Goal: Use online tool/utility: Utilize a website feature to perform a specific function

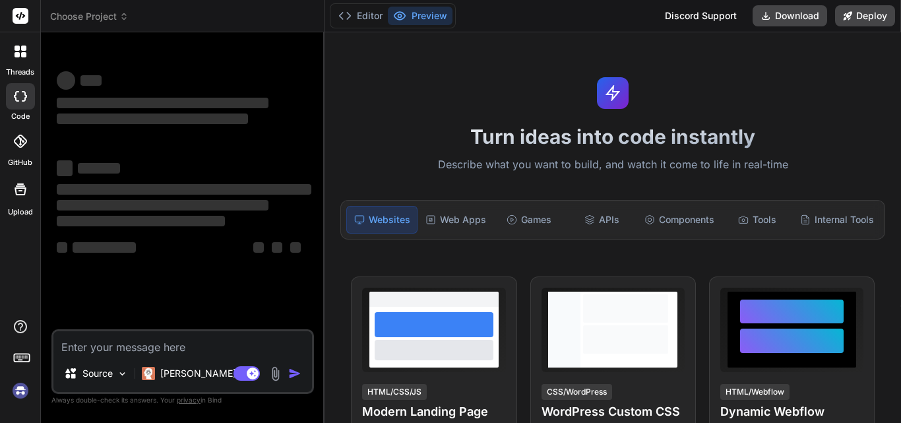
type textarea "x"
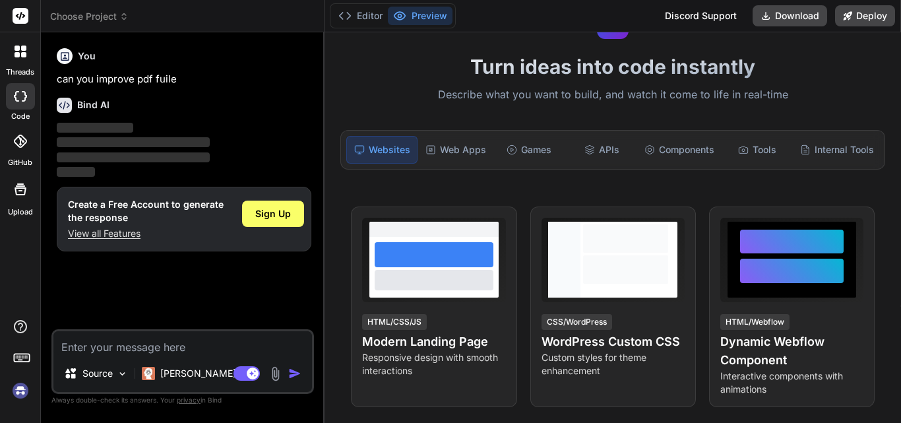
scroll to position [69, 0]
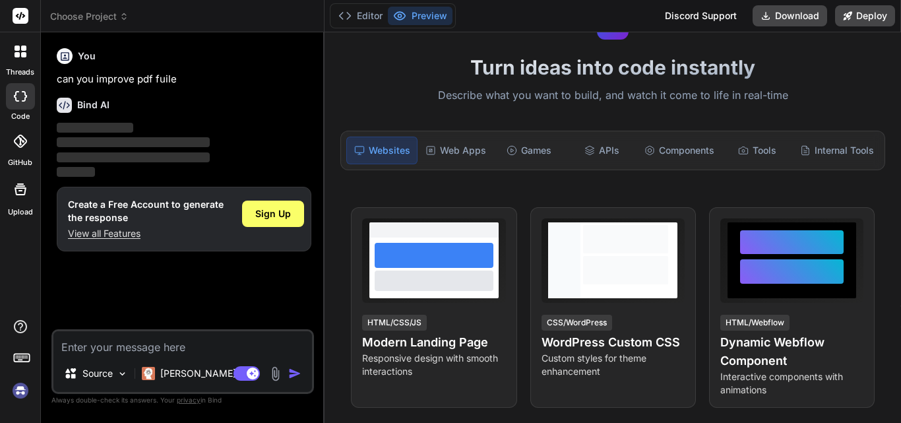
click at [142, 347] on textarea at bounding box center [182, 343] width 258 height 24
type textarea "make links it as just give it new look and professional and add my company name…"
type textarea "x"
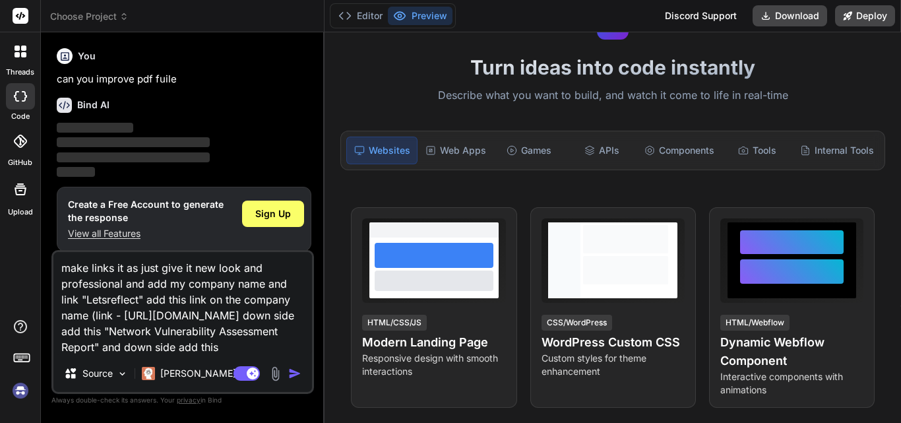
type textarea "make links it as just give it new look and professional and add my company name…"
type textarea "x"
type textarea "make links it as just give it new look and professional and add my company name…"
type textarea "x"
type textarea "make links it as just give it new look and professional and add my company name…"
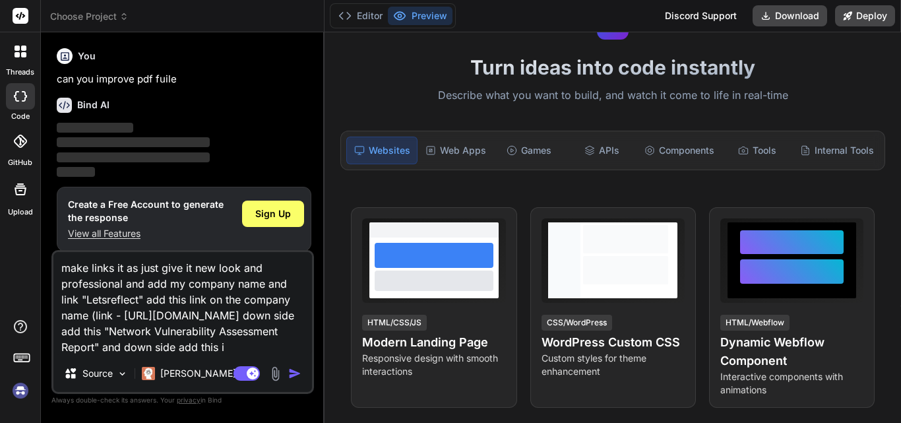
type textarea "x"
type textarea "make links it as just give it new look and professional and add my company name…"
type textarea "x"
type textarea "make links it as just give it new look and professional and add my company name…"
type textarea "x"
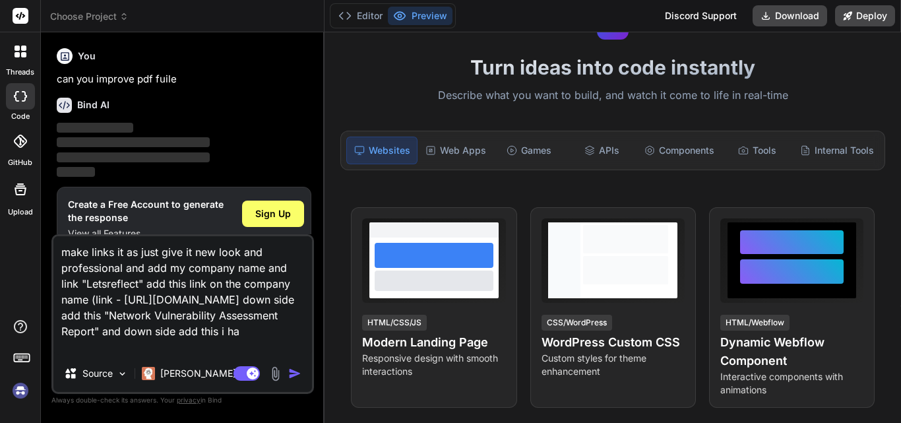
type textarea "make links it as just give it new look and professional and add my company name…"
type textarea "x"
type textarea "make links it as just give it new look and professional and add my company name…"
type textarea "x"
type textarea "make links it as just give it new look and professional and add my company name…"
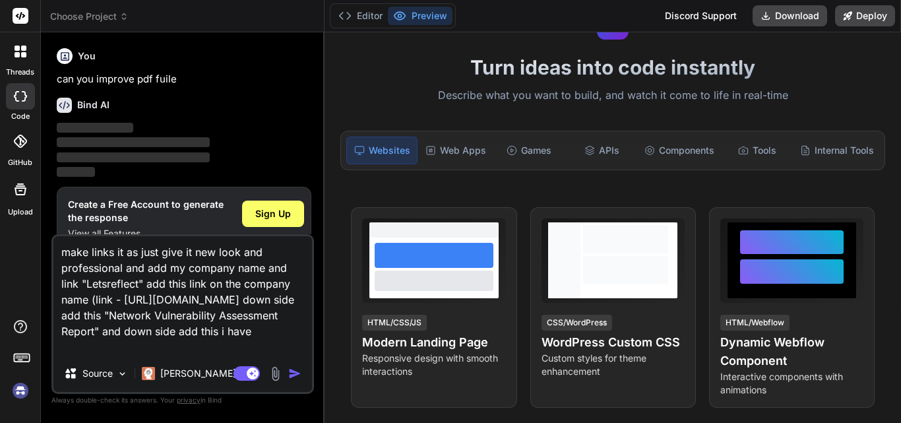
type textarea "x"
type textarea "make links it as just give it new look and professional and add my company name…"
type textarea "x"
type textarea "make links it as just give it new look and professional and add my company name…"
type textarea "x"
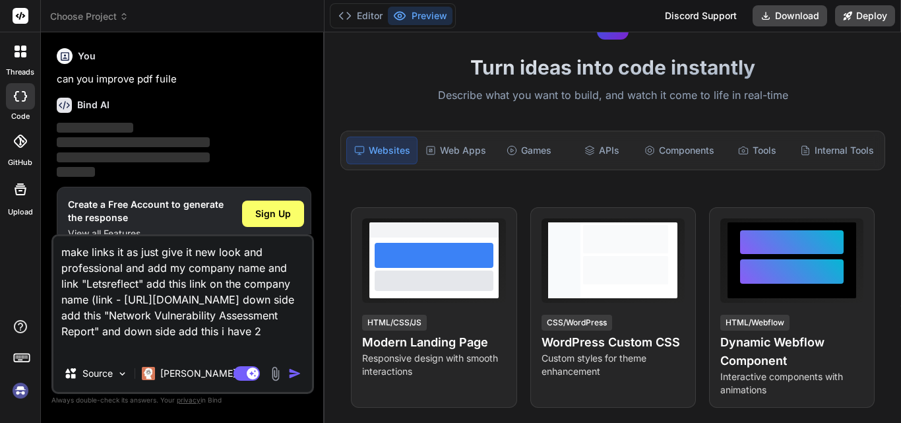
type textarea "make links it as just give it new look and professional and add my company name…"
type textarea "x"
type textarea "make links it as just give it new look and professional and add my company name…"
type textarea "x"
type textarea "make links it as just give it new look and professional and add my company name…"
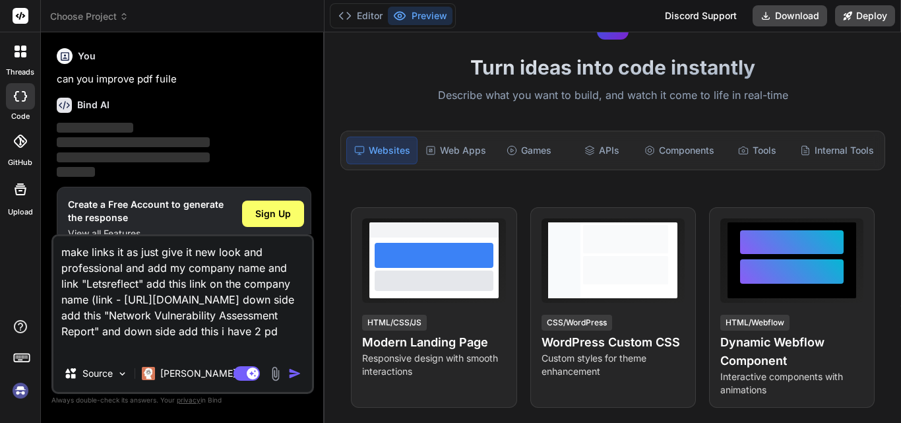
type textarea "x"
type textarea "make links it as just give it new look and professional and add my company name…"
type textarea "x"
type textarea "make links it as just give it new look and professional and add my company name…"
type textarea "x"
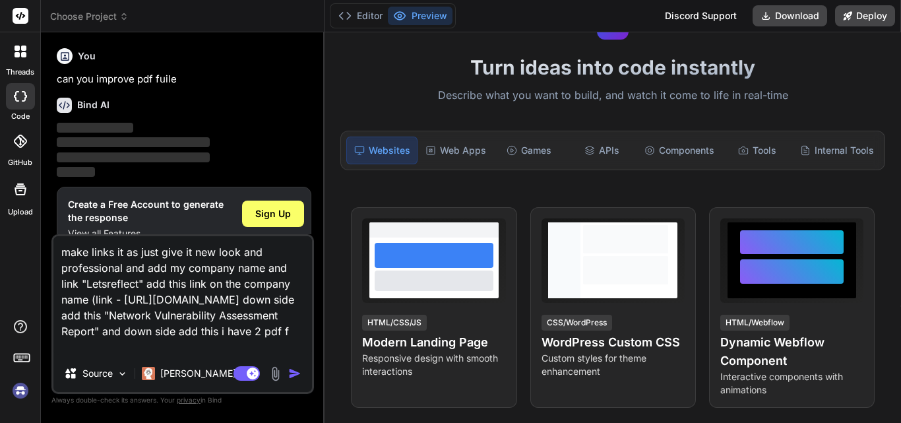
type textarea "make links it as just give it new look and professional and add my company name…"
type textarea "x"
type textarea "make links it as just give it new look and professional and add my company name…"
type textarea "x"
type textarea "make links it as just give it new look and professional and add my company name…"
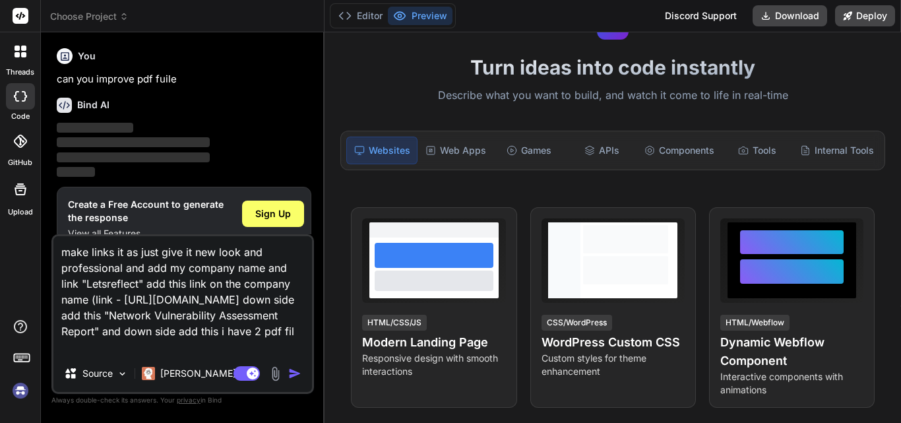
type textarea "x"
type textarea "make links it as just give it new look and professional and add my company name…"
type textarea "x"
type textarea "make links it as just give it new look and professional and add my company name…"
type textarea "x"
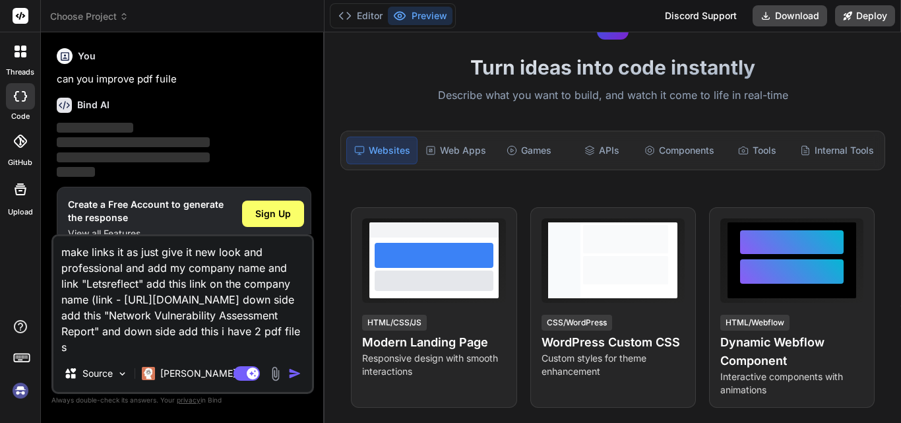
type textarea "make links it as just give it new look and professional and add my company name…"
type textarea "x"
type textarea "make links it as just give it new look and professional and add my company name…"
type textarea "x"
type textarea "make links it as just give it new look and professional and add my company name…"
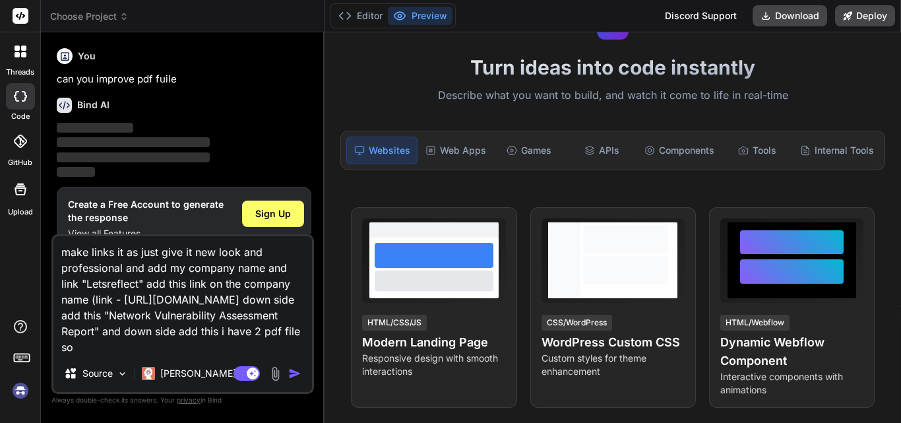
type textarea "x"
type textarea "make links it as just give it new look and professional and add my company name…"
type textarea "x"
type textarea "make links it as just give it new look and professional and add my company name…"
type textarea "x"
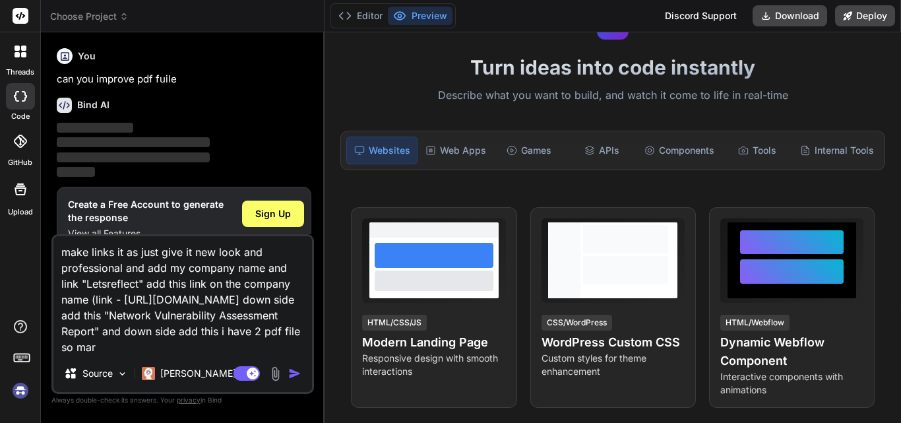
type textarea "make links it as just give it new look and professional and add my company name…"
type textarea "x"
type textarea "make links it as just give it new look and professional and add my company name…"
type textarea "x"
type textarea "make links it as just give it new look and professional and add my company name…"
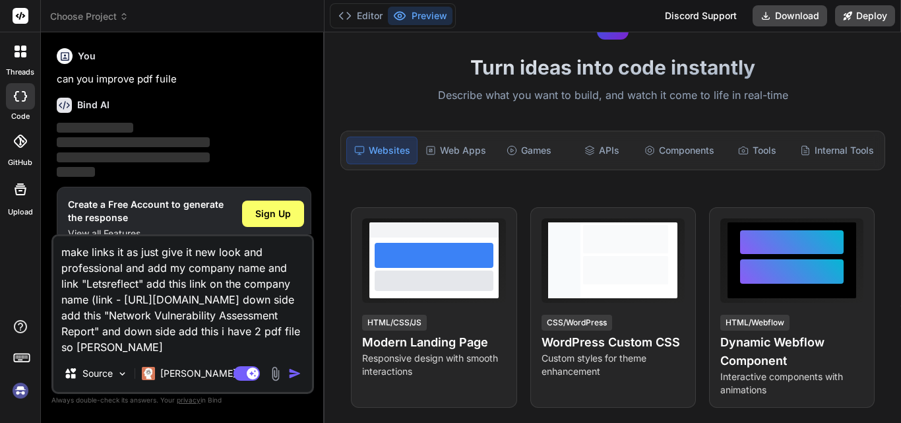
type textarea "x"
type textarea "make links it as just give it new look and professional and add my company name…"
type textarea "x"
type textarea "make links it as just give it new look and professional and add my company name…"
type textarea "x"
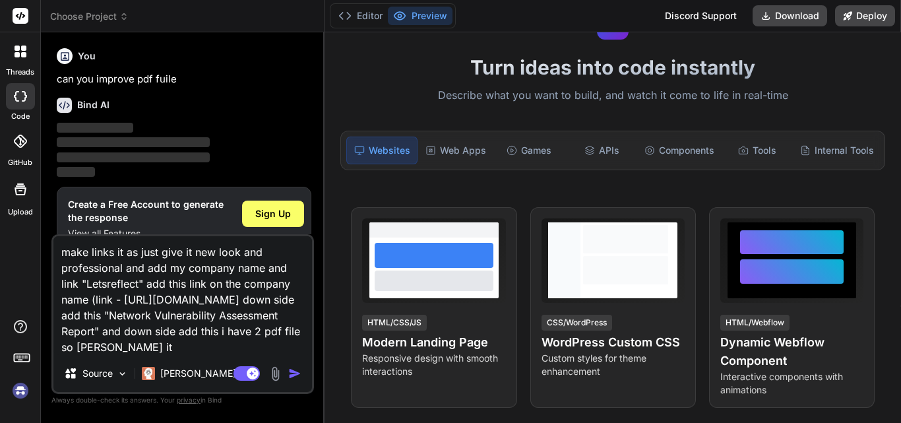
type textarea "make links it as just give it new look and professional and add my company name…"
type textarea "x"
type textarea "make links it as just give it new look and professional and add my company name…"
type textarea "x"
type textarea "make links it as just give it new look and professional and add my company name…"
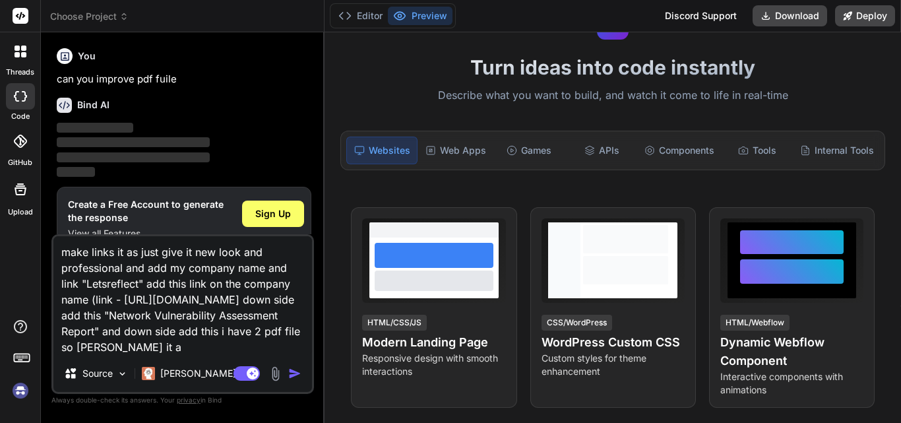
type textarea "x"
type textarea "make links it as just give it new look and professional and add my company name…"
type textarea "x"
type textarea "make links it as just give it new look and professional and add my company name…"
type textarea "x"
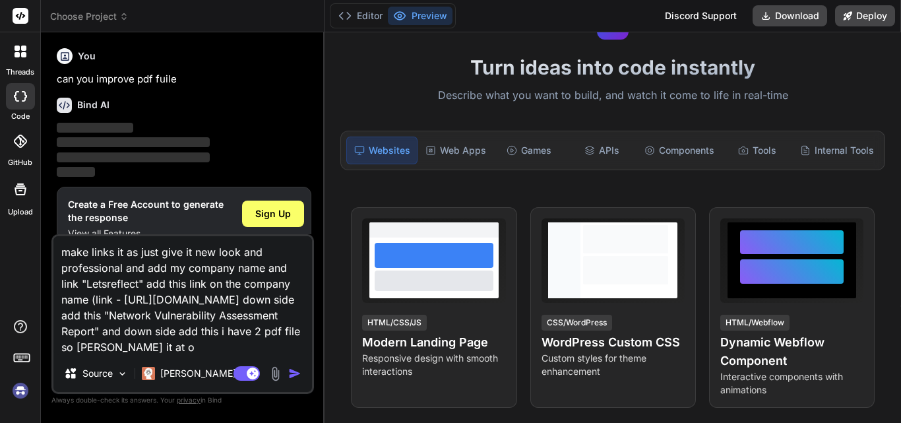
type textarea "make links it as just give it new look and professional and add my company name…"
type textarea "x"
type textarea "make links it as just give it new look and professional and add my company name…"
type textarea "x"
type textarea "make links it as just give it new look and professional and add my company name…"
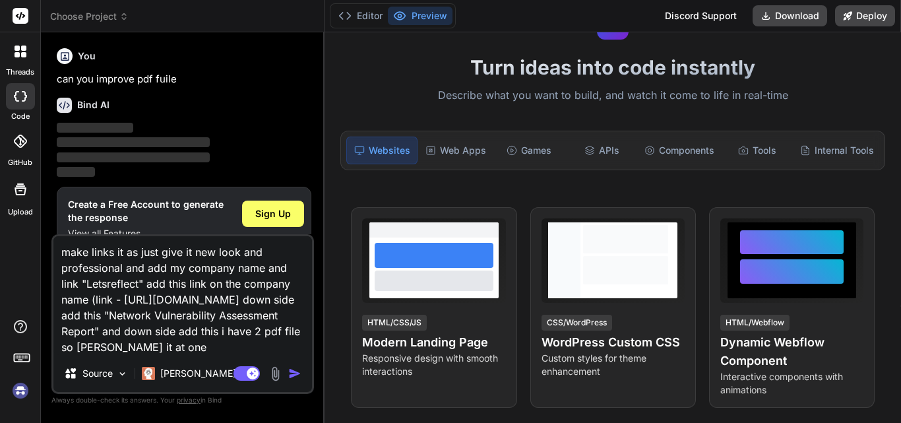
type textarea "x"
type textarea "make links it as just give it new look and professional and add my company name…"
type textarea "x"
type textarea "make links it as just give it new look and professional and add my company name…"
click at [269, 376] on img at bounding box center [275, 373] width 15 height 15
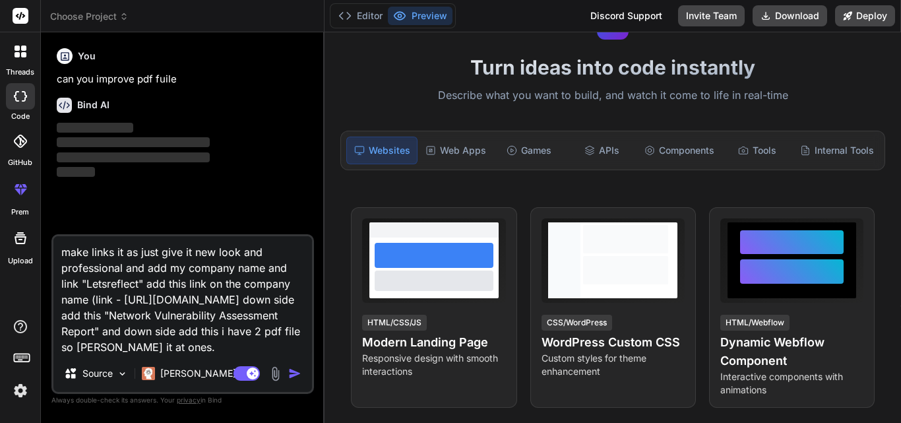
click at [276, 367] on img at bounding box center [275, 373] width 15 height 15
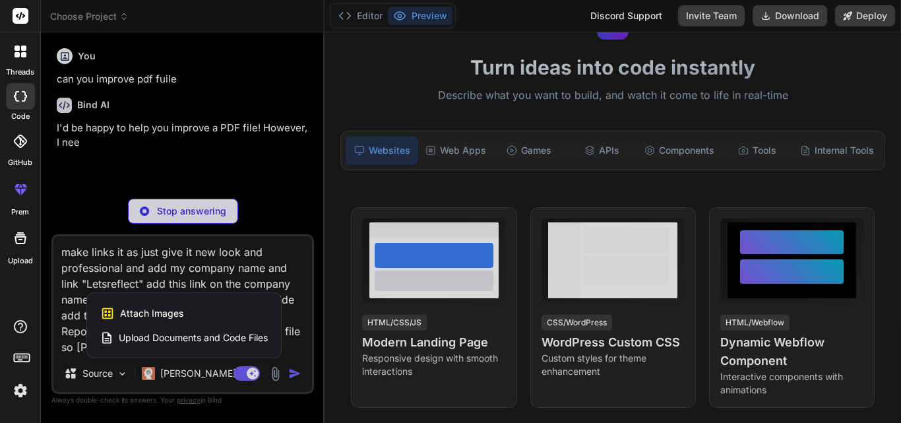
click at [174, 336] on span "Upload Documents and Code Files" at bounding box center [193, 337] width 149 height 13
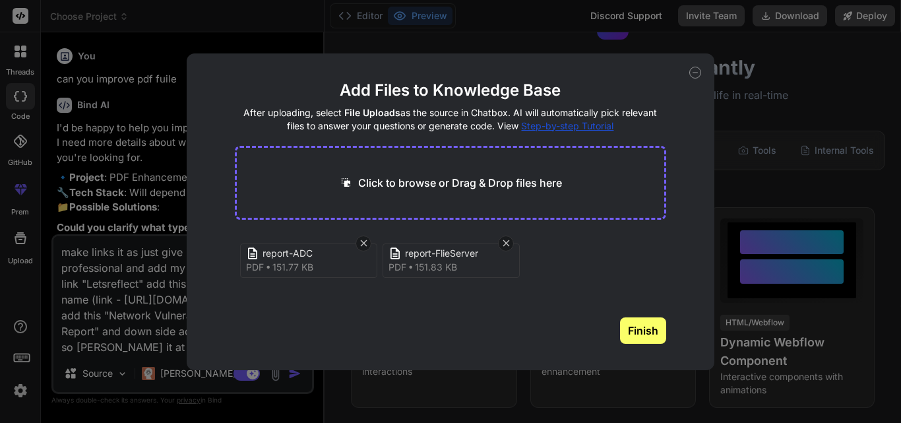
click at [636, 324] on button "Finish" at bounding box center [643, 330] width 46 height 26
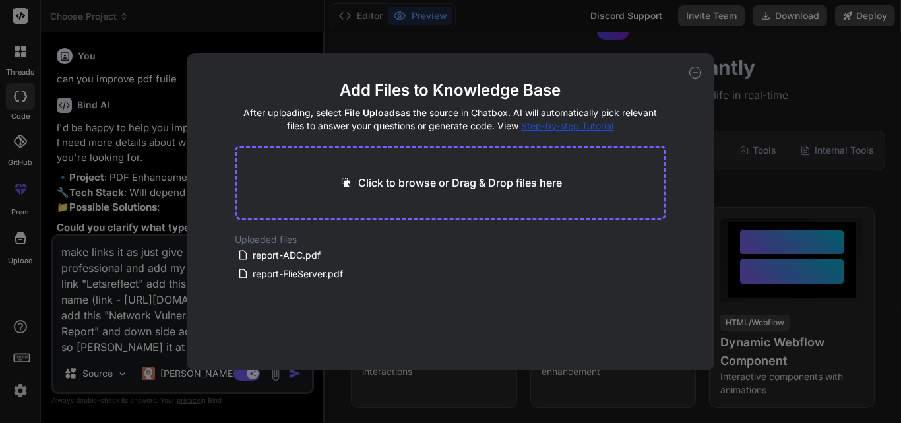
click at [446, 320] on main "Add Files to Knowledge Base After uploading, select File Uploads as the source …" at bounding box center [450, 225] width 431 height 290
click at [691, 76] on icon at bounding box center [695, 73] width 12 height 12
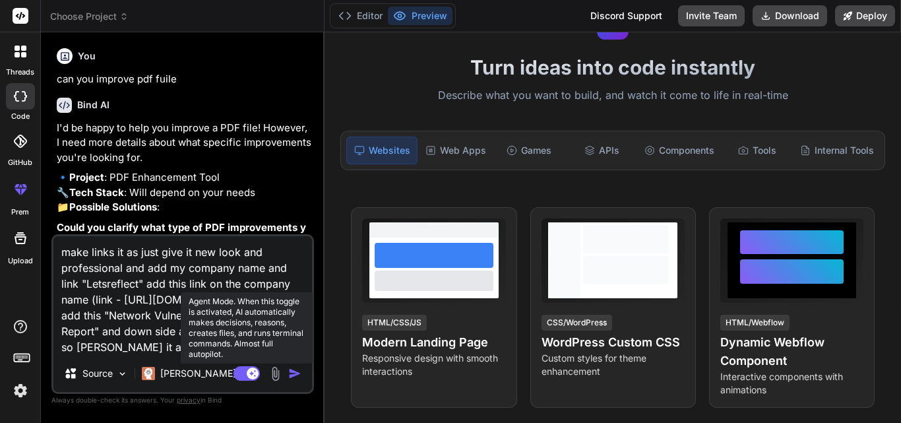
click at [249, 373] on rect at bounding box center [253, 373] width 12 height 12
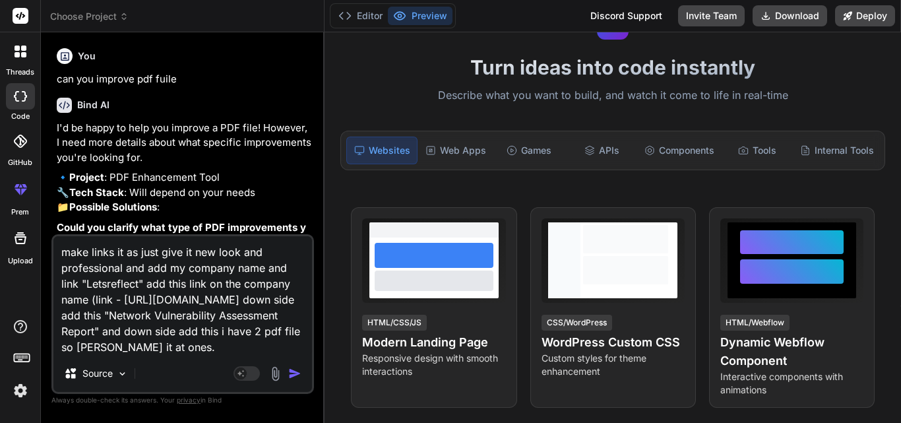
click at [291, 373] on img "button" at bounding box center [294, 373] width 13 height 13
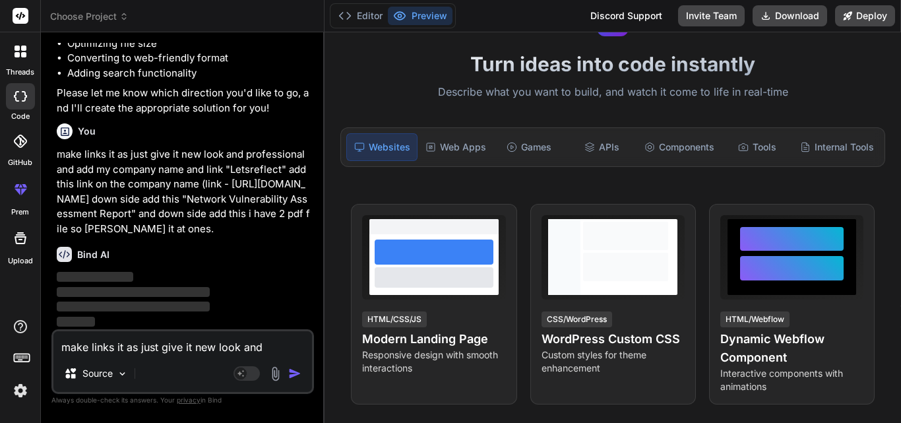
scroll to position [0, 0]
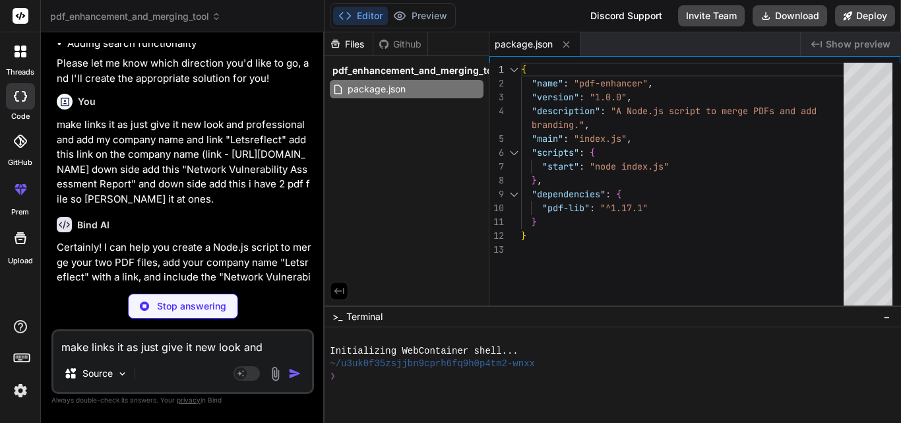
type textarea "x"
type textarea "} run();"
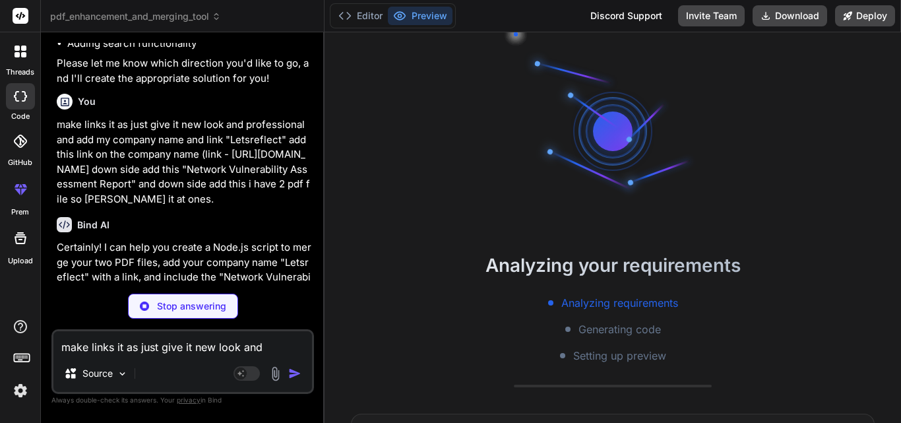
scroll to position [38, 0]
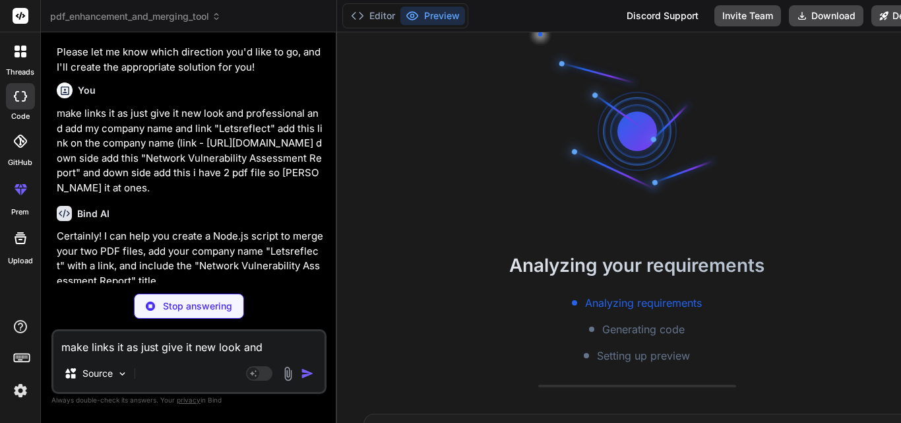
type textarea "x"
type textarea "explorer.'); } else { console.error('An unexpected error occurred:', error); } …"
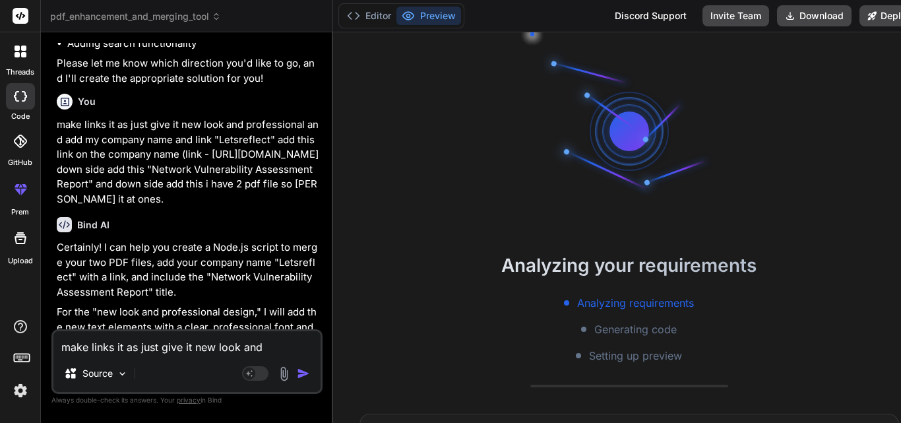
scroll to position [88, 0]
type textarea "x"
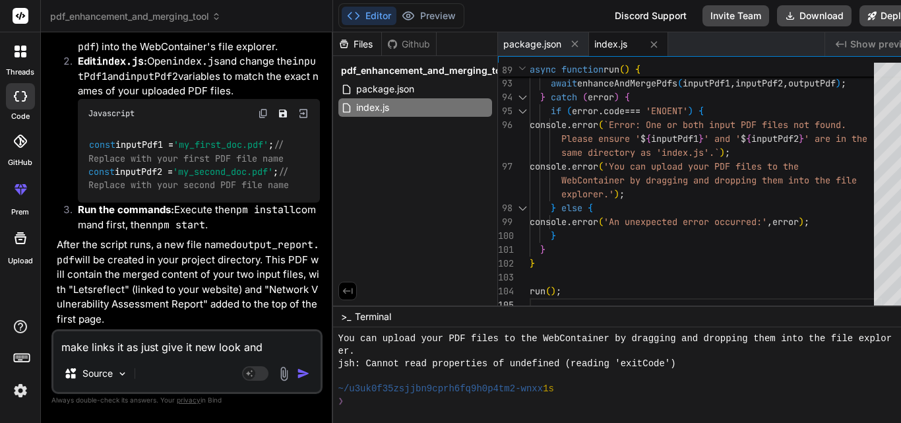
scroll to position [1173, 0]
click at [814, 14] on button "Download" at bounding box center [814, 15] width 75 height 21
type textarea "} else { console.error('An unexpected error occurred:', error); } } } run();"
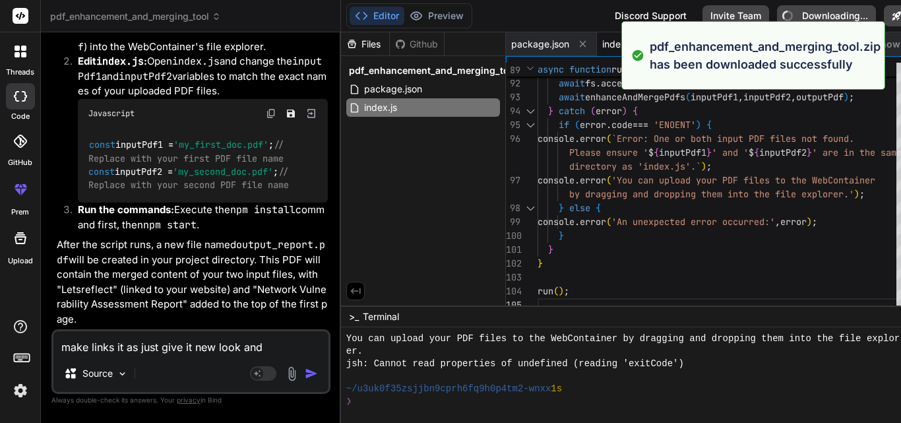
type textarea "x"
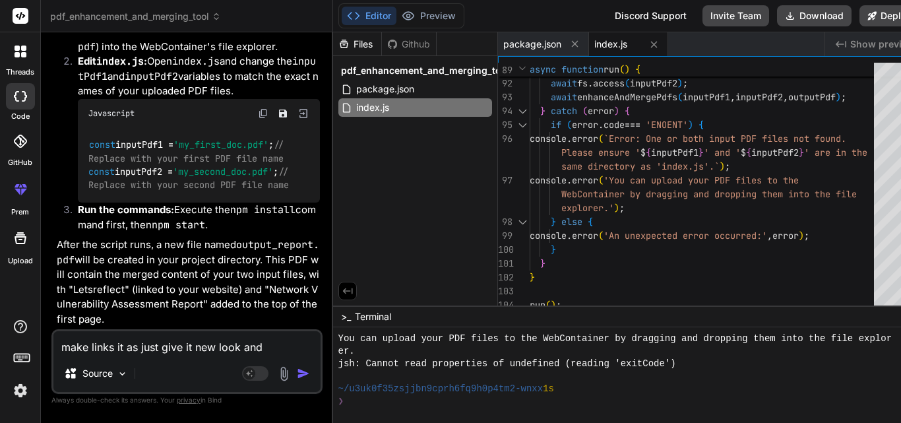
scroll to position [0, 66]
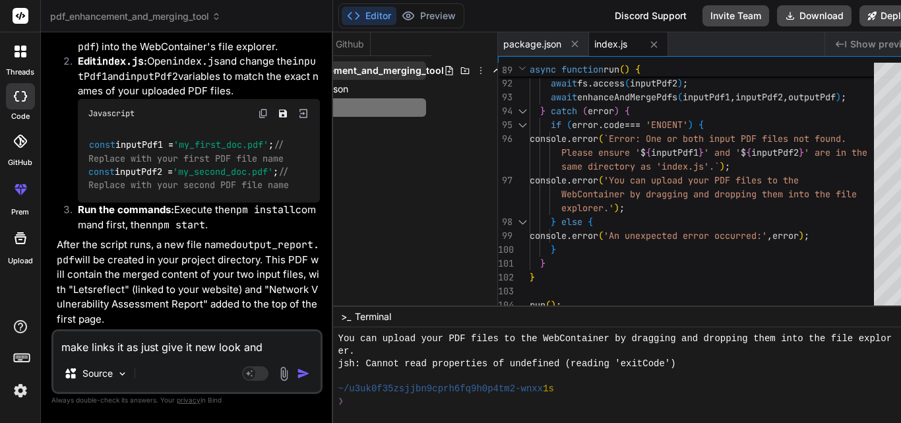
click at [491, 68] on icon at bounding box center [496, 70] width 11 height 11
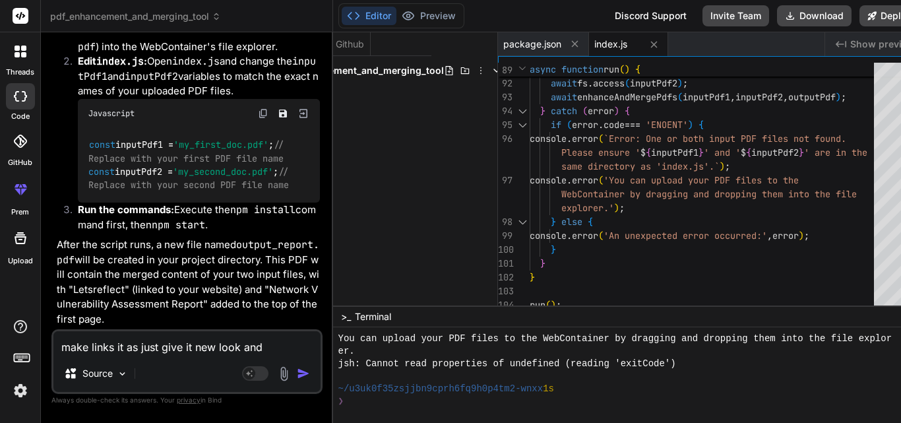
scroll to position [0, 0]
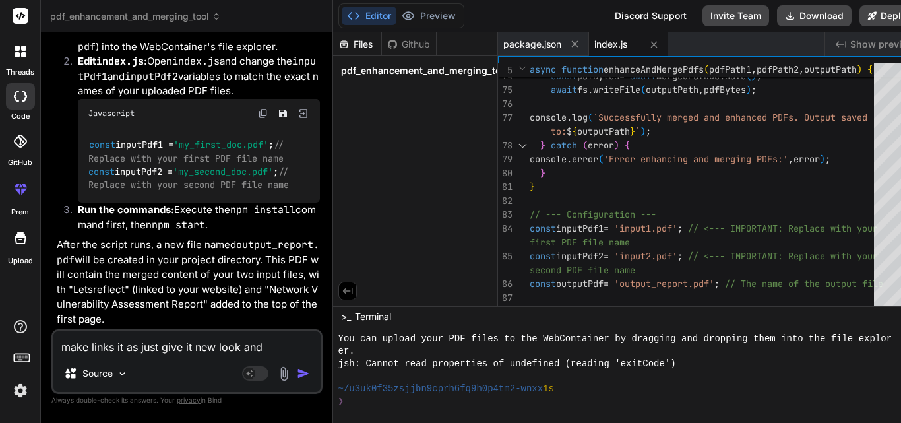
click at [382, 15] on button "Editor" at bounding box center [369, 16] width 55 height 18
click at [444, 139] on div "Files Github pdf_enhancement_and_merging_tool" at bounding box center [415, 168] width 165 height 273
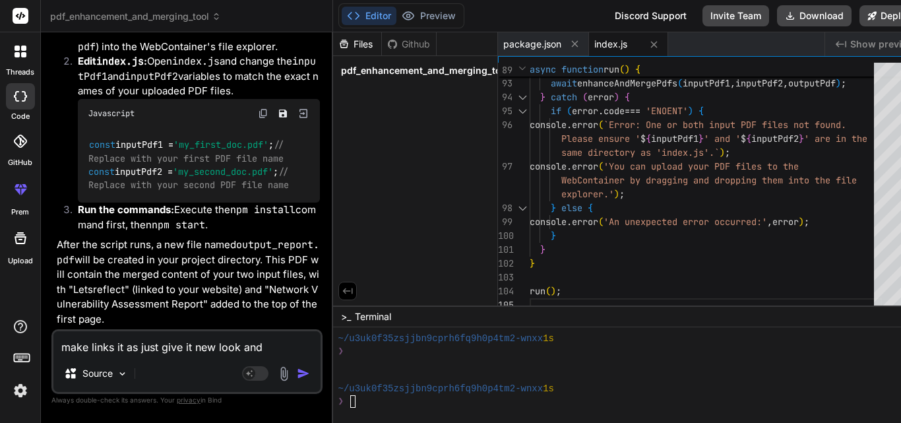
drag, startPoint x: 651, startPoint y: 303, endPoint x: 668, endPoint y: 328, distance: 30.5
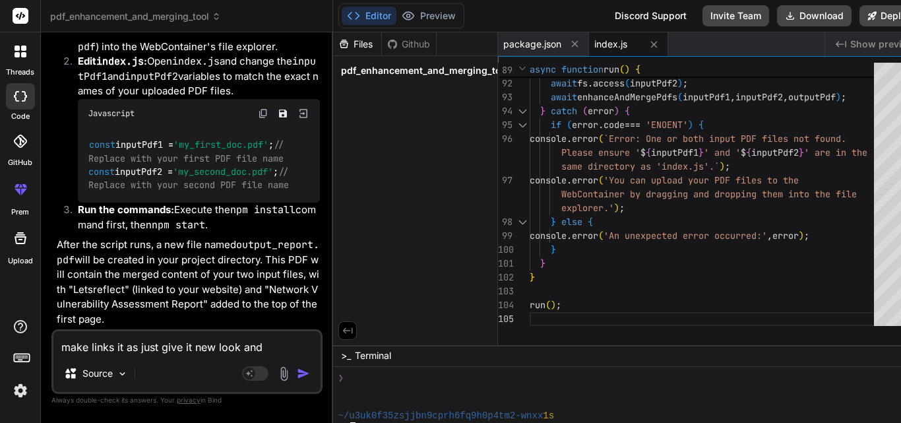
scroll to position [1115, 0]
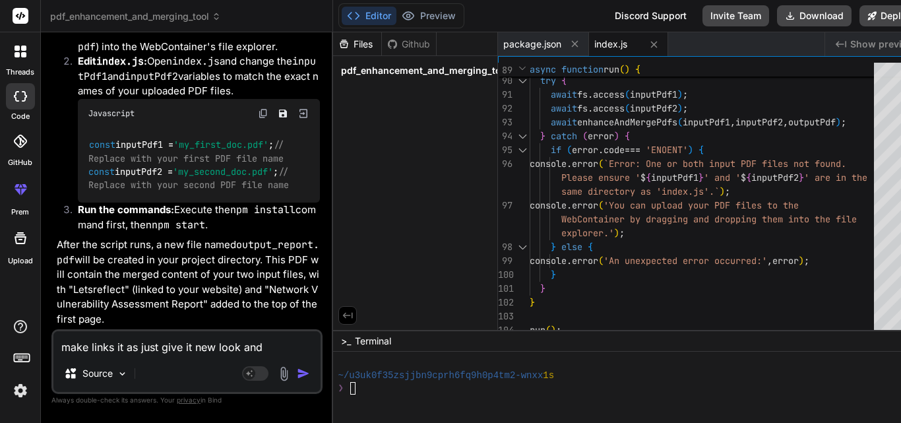
drag, startPoint x: 704, startPoint y: 306, endPoint x: 692, endPoint y: 330, distance: 26.8
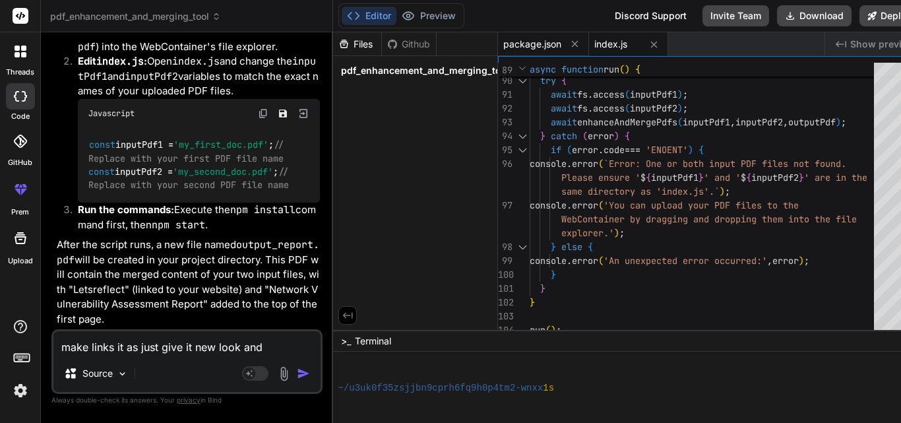
click at [542, 51] on div "package.json" at bounding box center [543, 44] width 91 height 24
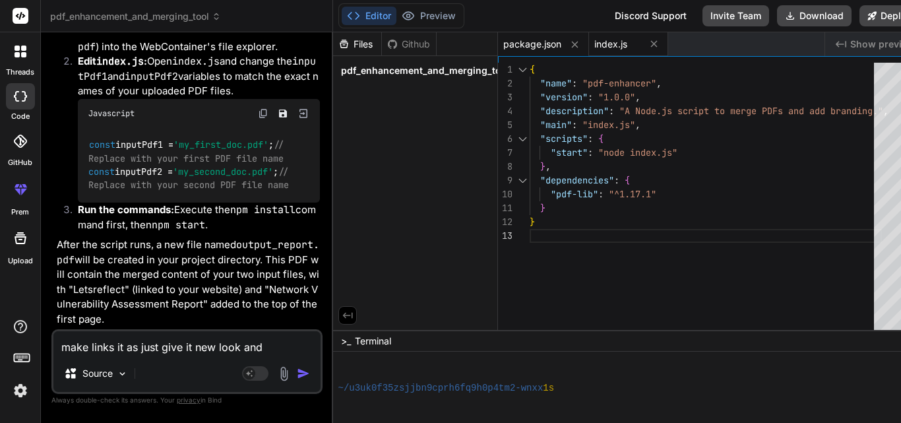
click at [622, 45] on span "index.js" at bounding box center [610, 44] width 33 height 13
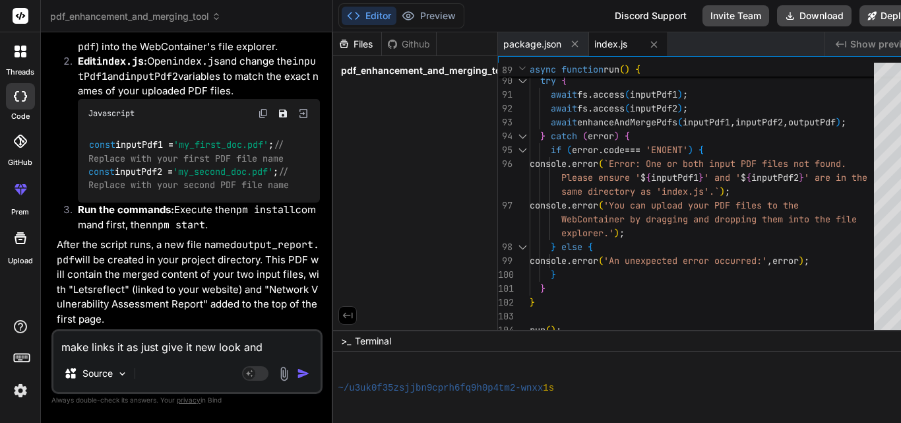
click at [880, 43] on span "Show preview" at bounding box center [882, 44] width 65 height 13
click at [846, 42] on icon "Created with Pixso." at bounding box center [840, 44] width 11 height 11
click at [351, 315] on icon at bounding box center [348, 315] width 12 height 12
type textarea "them into the file explorer.'); } else { console.error('An unexpected error occ…"
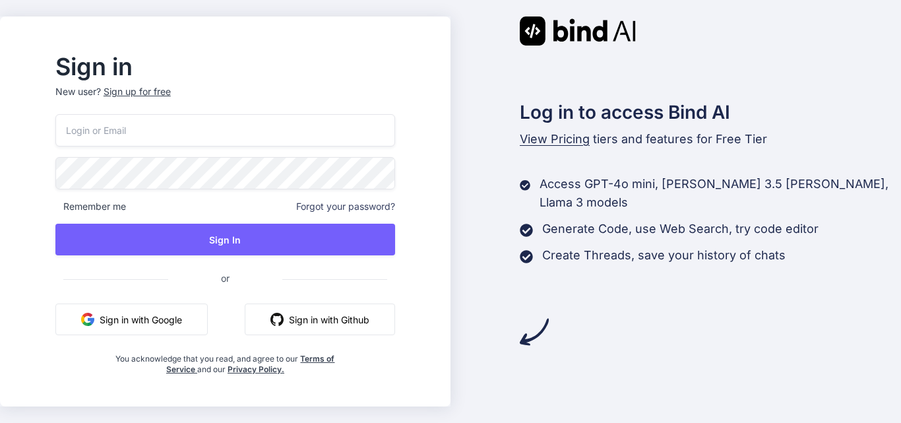
click at [179, 323] on button "Sign in with Google" at bounding box center [131, 319] width 152 height 32
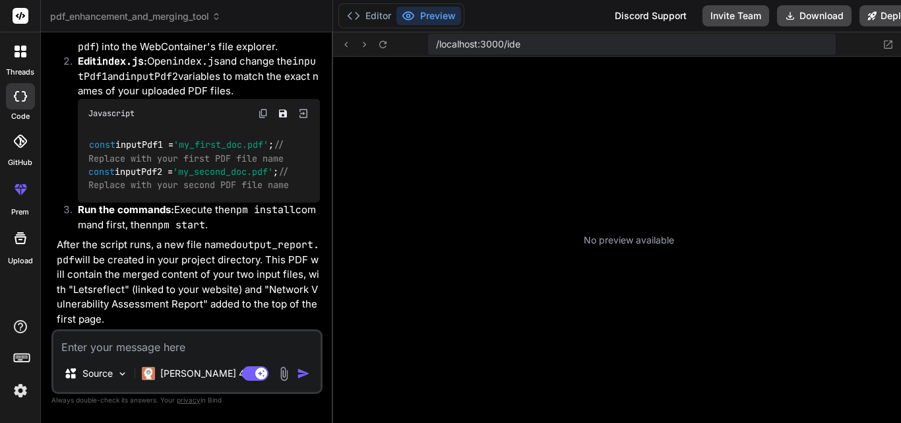
scroll to position [376, 0]
type textarea "x"
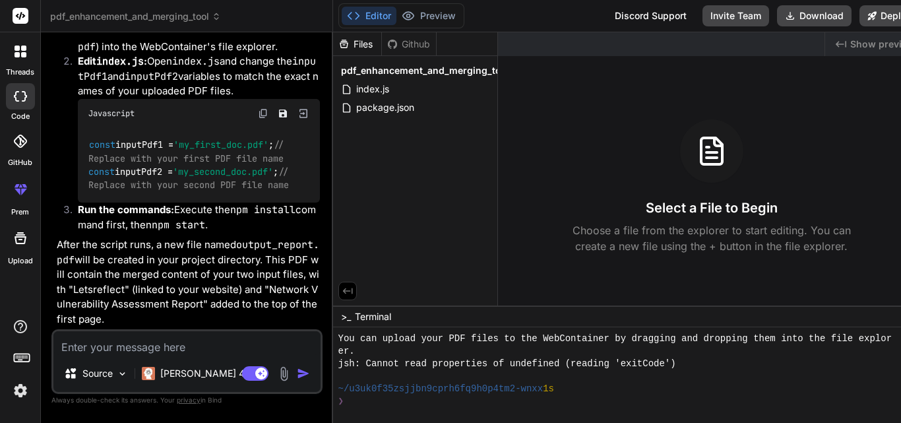
click at [718, 171] on div at bounding box center [711, 150] width 63 height 63
click at [646, 210] on div "Select a File to Begin Choose a file from the explorer to start editing. You ca…" at bounding box center [711, 186] width 427 height 135
click at [677, 214] on h3 "Select a File to Begin" at bounding box center [712, 207] width 132 height 18
